Goal: Submit feedback/report problem

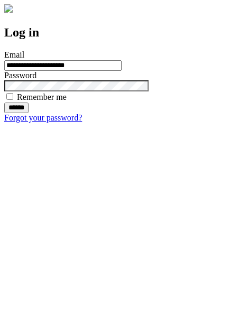
type input "**********"
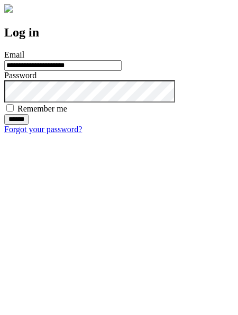
click at [29, 125] on input "******" at bounding box center [16, 119] width 24 height 11
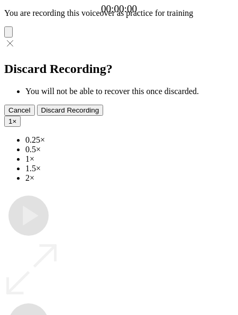
type input "**********"
